Goal: Check status: Check status

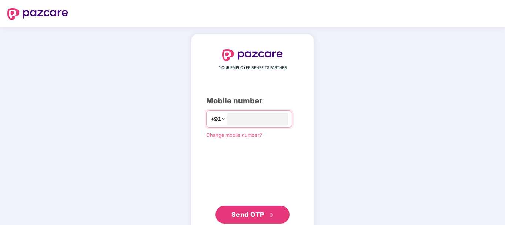
type input "**********"
click at [260, 212] on span "Send OTP" at bounding box center [247, 214] width 33 height 8
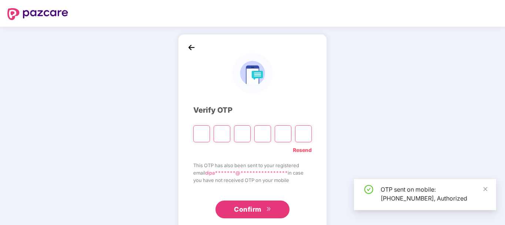
click at [203, 135] on input "Please enter verification code. Digit 1" at bounding box center [201, 133] width 17 height 17
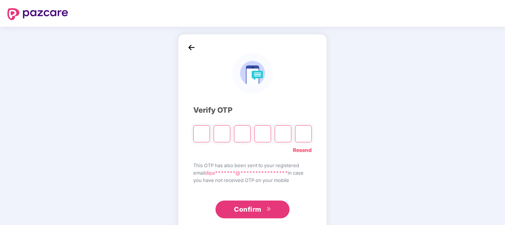
type input "*"
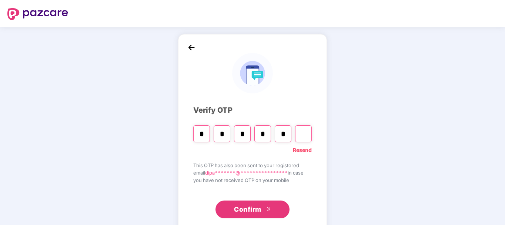
type input "*"
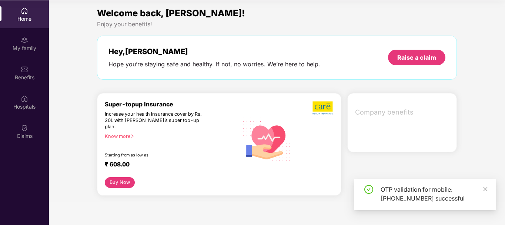
scroll to position [41, 0]
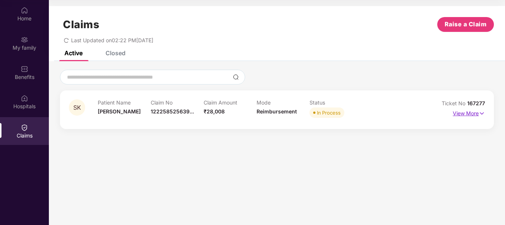
click at [456, 110] on p "View More" at bounding box center [468, 112] width 32 height 10
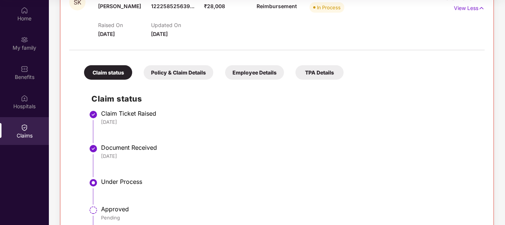
scroll to position [111, 0]
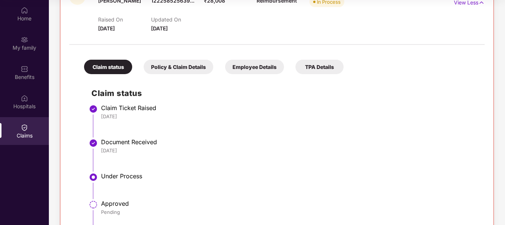
click at [93, 178] on img at bounding box center [93, 176] width 9 height 9
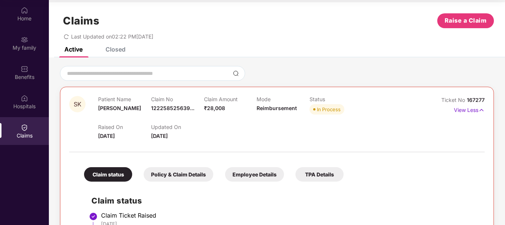
scroll to position [0, 0]
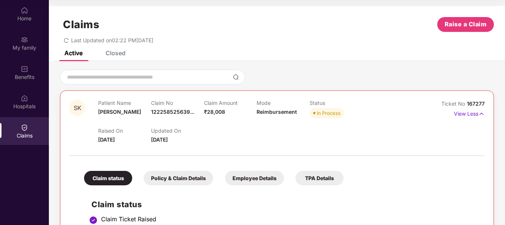
click at [326, 112] on div "In Process" at bounding box center [329, 112] width 24 height 7
click at [190, 175] on div "Policy & Claim Details" at bounding box center [179, 178] width 70 height 14
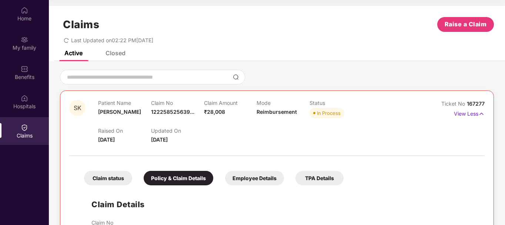
scroll to position [111, 0]
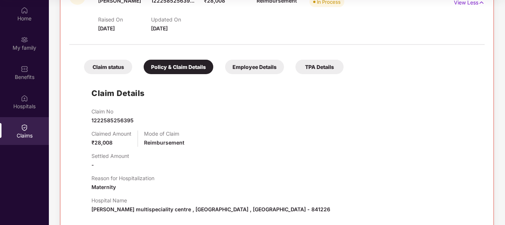
click at [109, 118] on span "1222585256395" at bounding box center [112, 120] width 42 height 6
copy span "1222585256395"
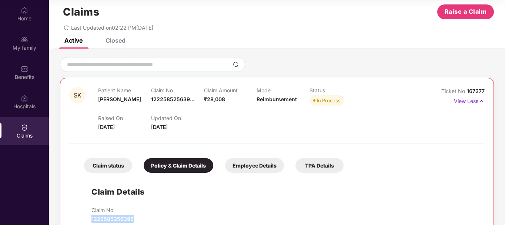
scroll to position [0, 0]
